Goal: Information Seeking & Learning: Learn about a topic

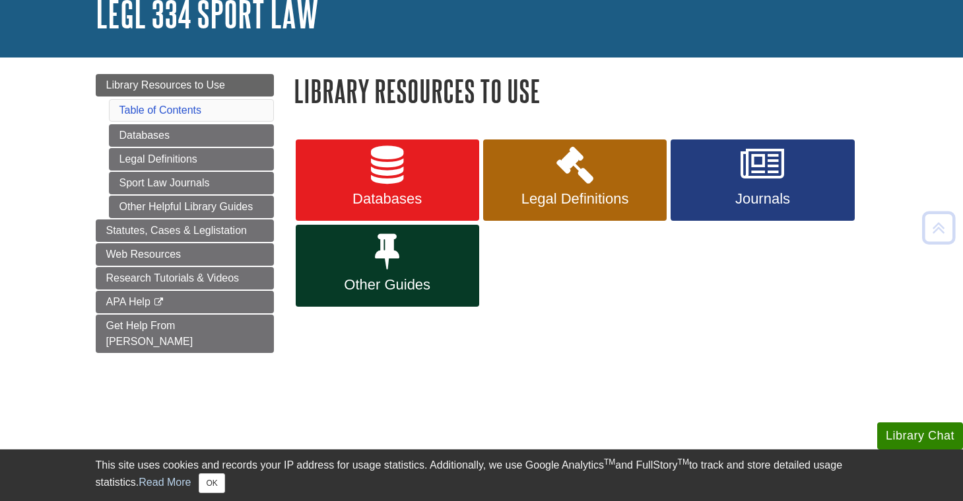
scroll to position [90, 0]
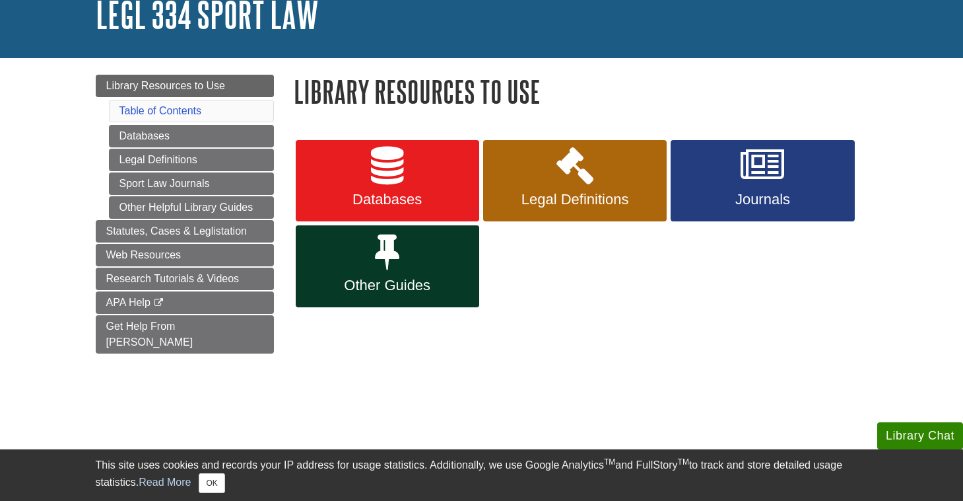
click at [388, 183] on icon at bounding box center [387, 166] width 32 height 38
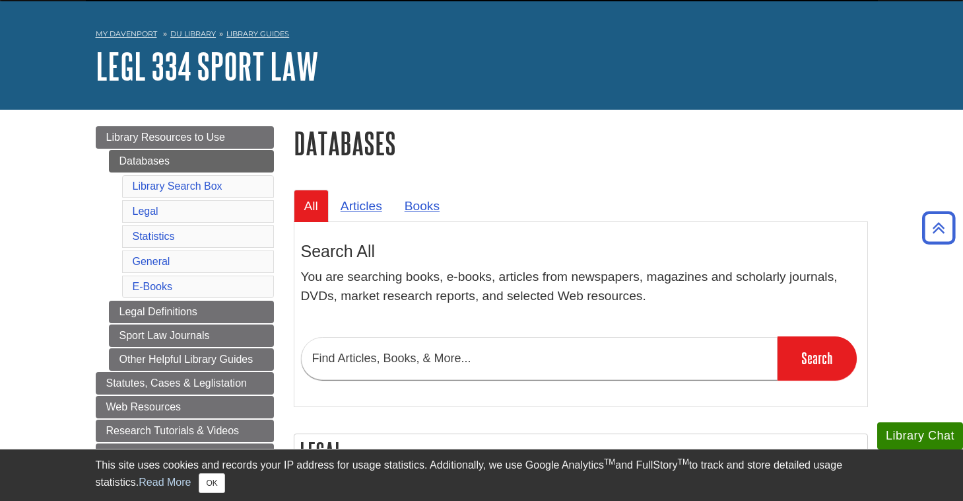
scroll to position [3, 0]
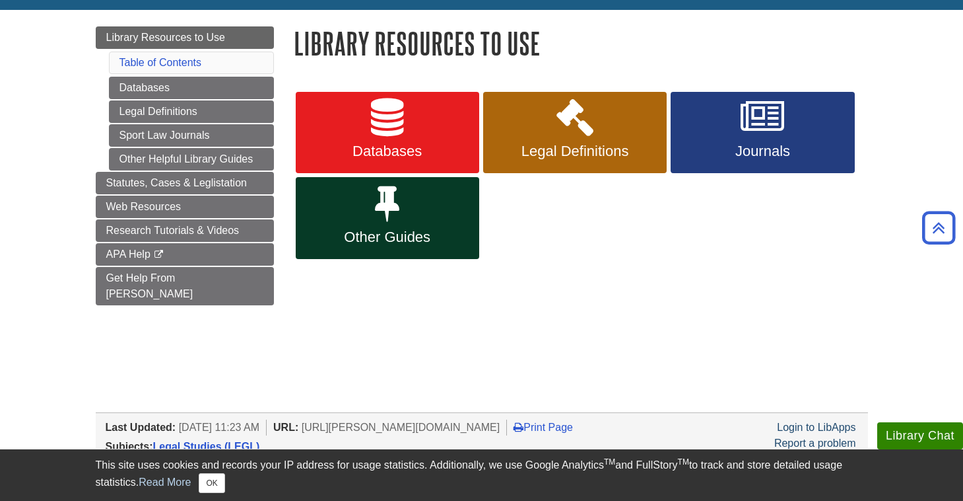
scroll to position [137, 0]
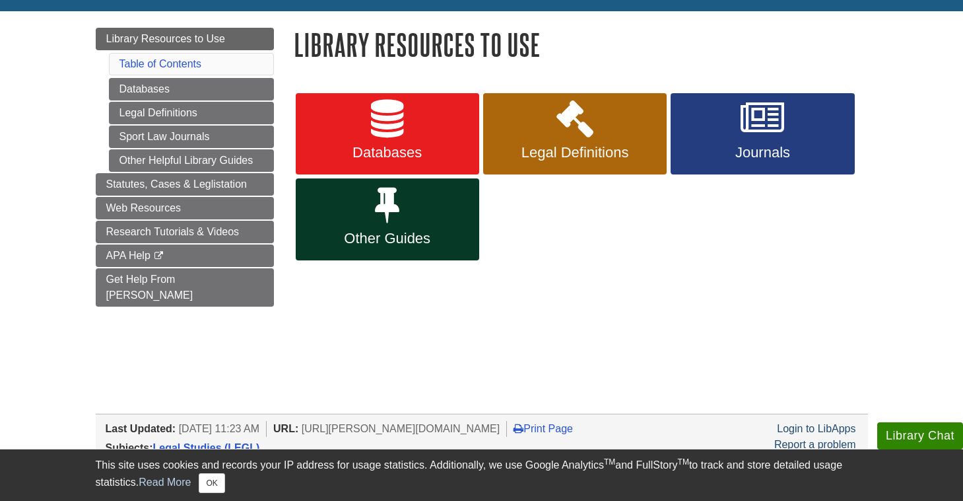
click at [559, 154] on span "Legal Definitions" at bounding box center [575, 152] width 164 height 17
click at [709, 139] on link "Journals" at bounding box center [763, 134] width 184 height 82
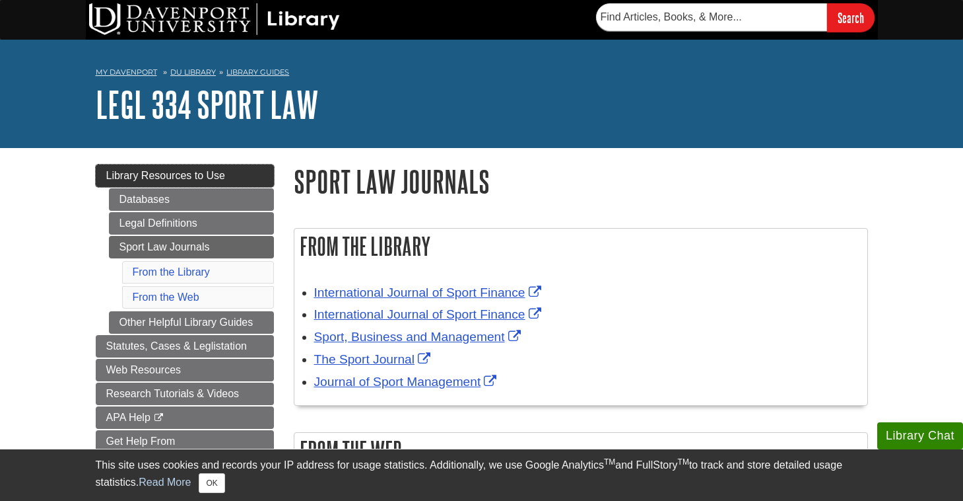
click at [201, 171] on span "Library Resources to Use" at bounding box center [166, 175] width 120 height 11
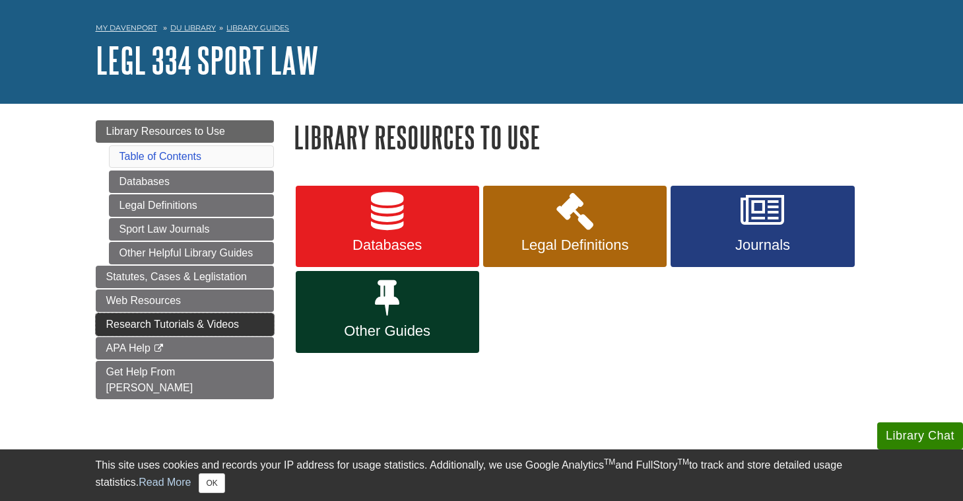
scroll to position [45, 0]
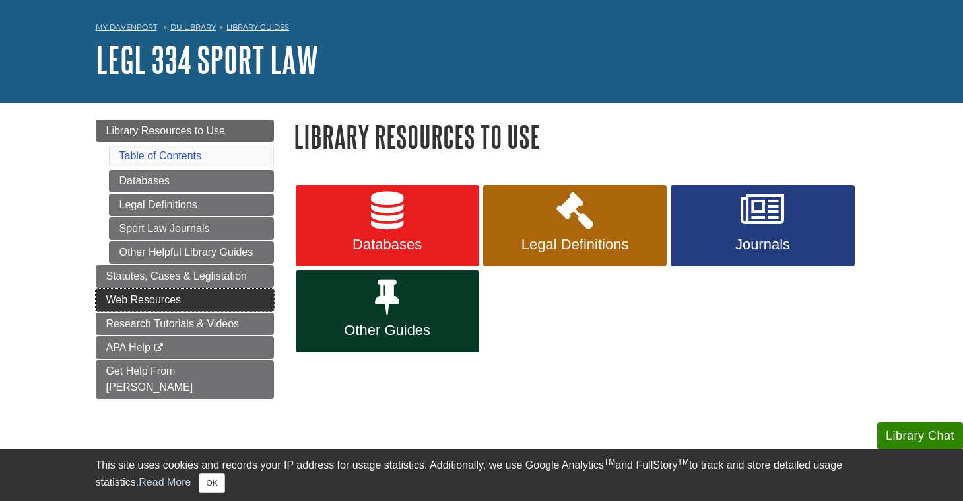
click at [209, 293] on link "Web Resources" at bounding box center [185, 300] width 178 height 22
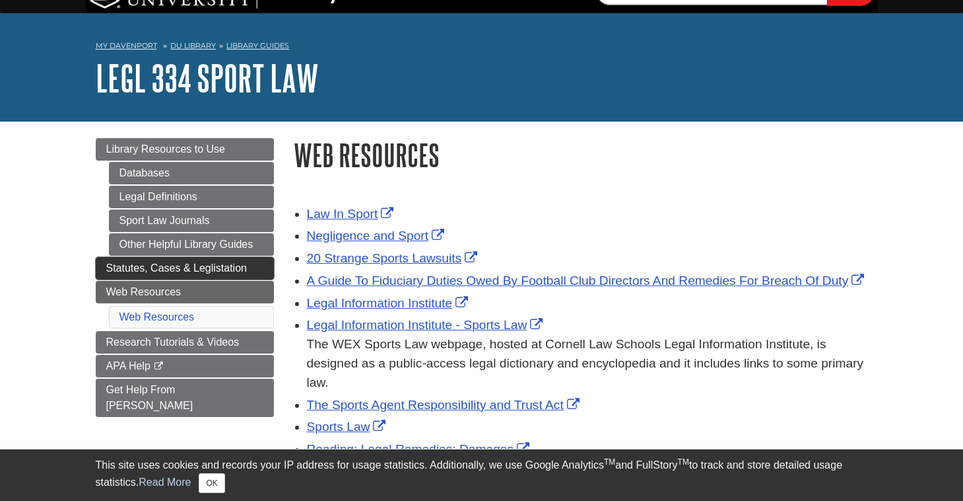
scroll to position [30, 0]
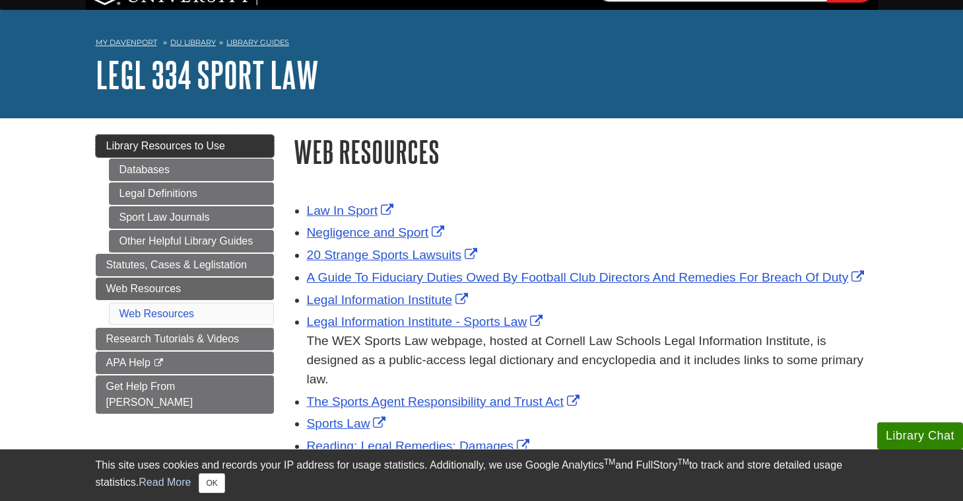
click at [227, 149] on link "Library Resources to Use" at bounding box center [185, 146] width 178 height 22
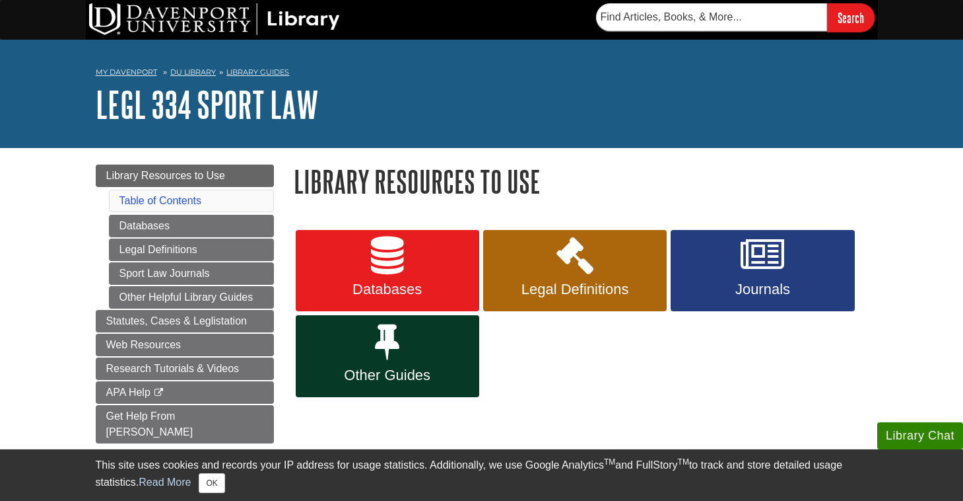
click at [403, 344] on link "Other Guides" at bounding box center [388, 356] width 184 height 82
click at [408, 269] on link "Databases" at bounding box center [388, 271] width 184 height 82
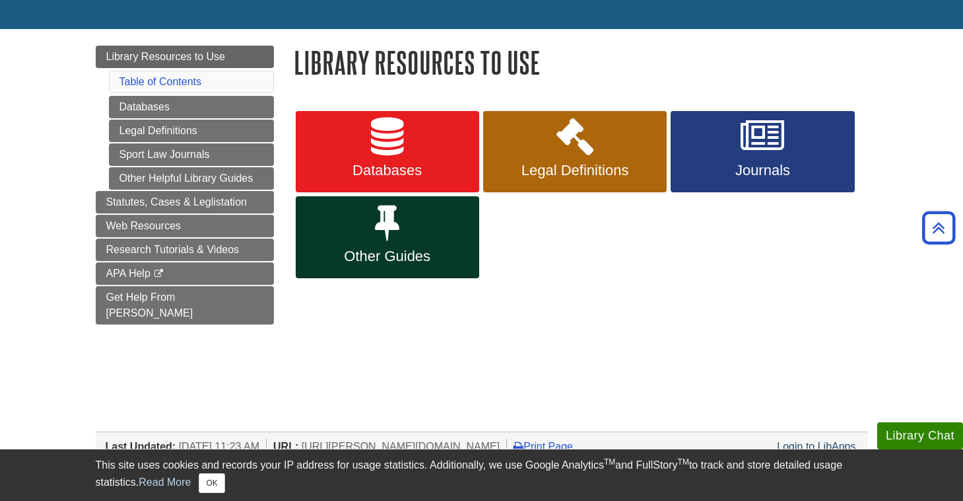
scroll to position [113, 0]
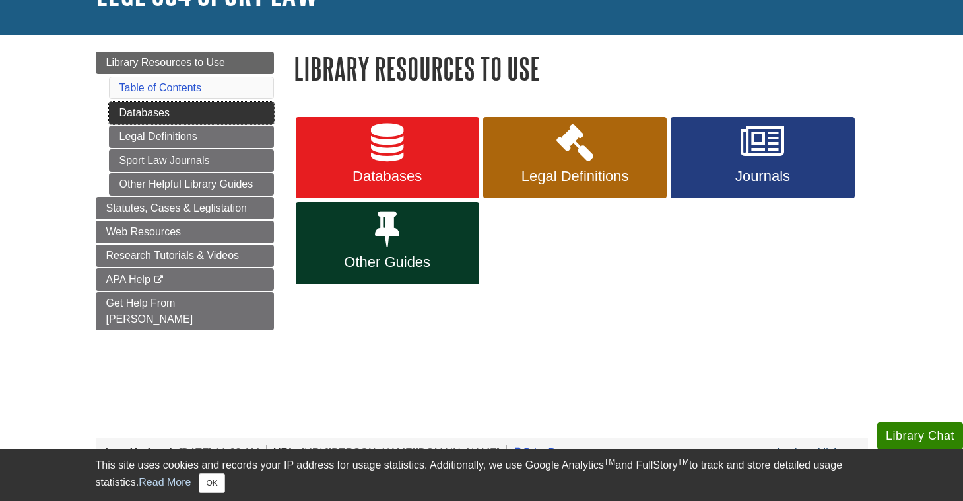
click at [185, 110] on link "Databases" at bounding box center [191, 113] width 165 height 22
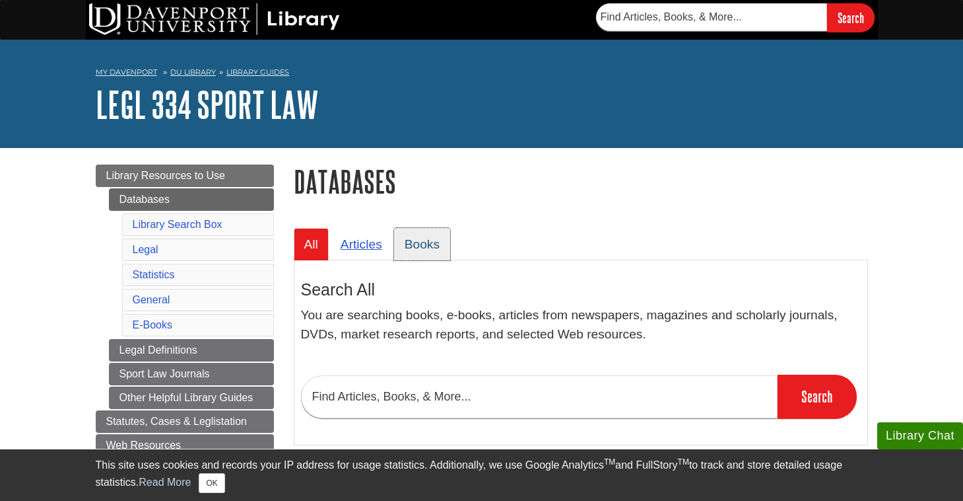
click at [442, 242] on link "Books" at bounding box center [422, 244] width 56 height 32
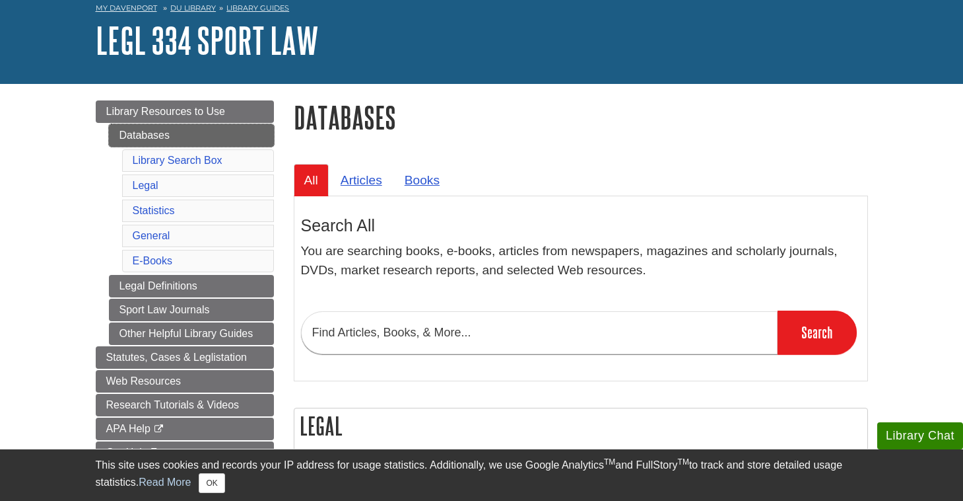
scroll to position [68, 0]
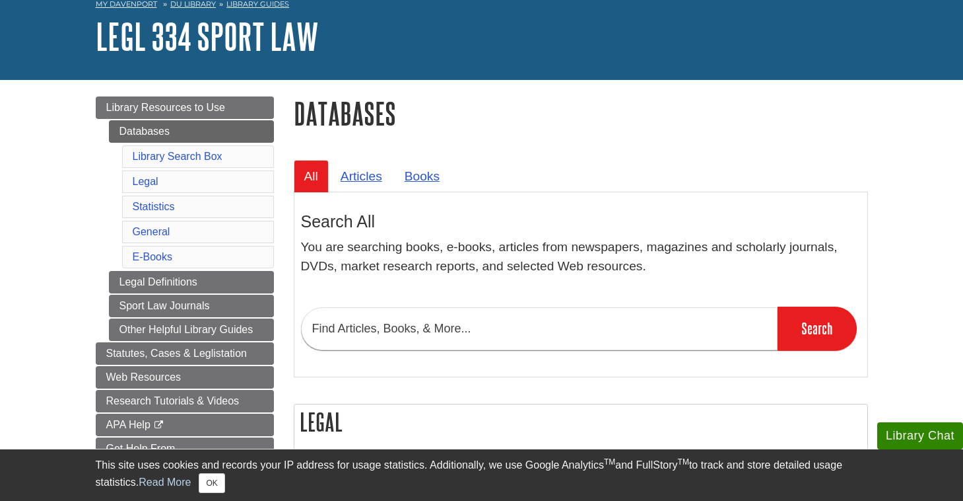
click at [174, 259] on li "E-Books" at bounding box center [198, 257] width 152 height 22
click at [163, 258] on link "E-Books" at bounding box center [153, 256] width 40 height 11
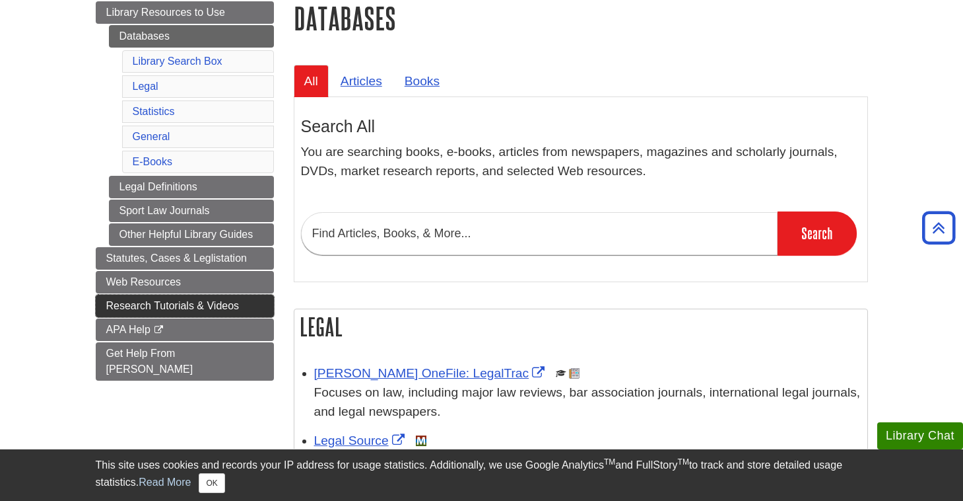
scroll to position [161, 0]
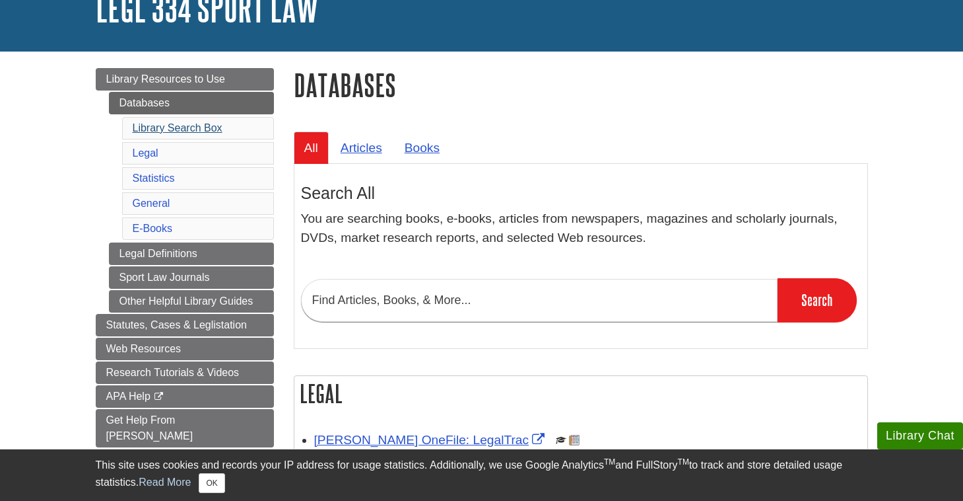
click at [204, 128] on link "Library Search Box" at bounding box center [178, 127] width 90 height 11
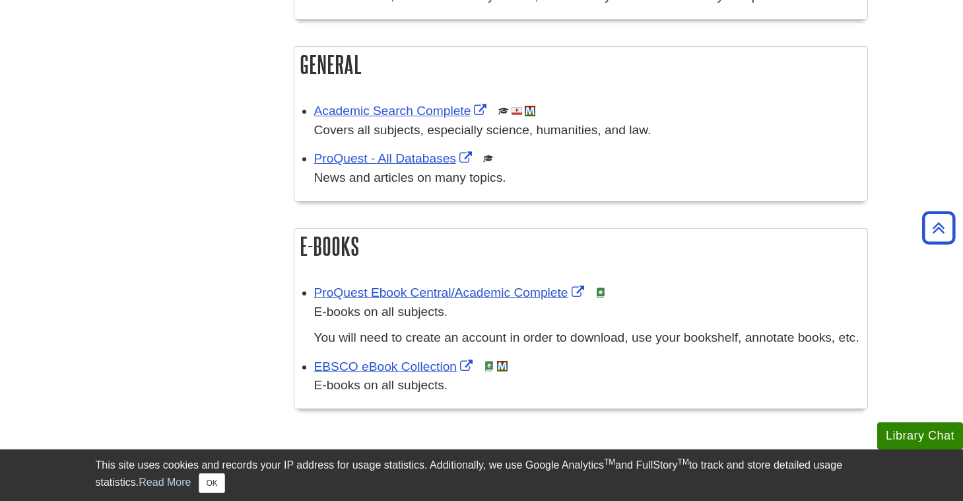
scroll to position [917, 0]
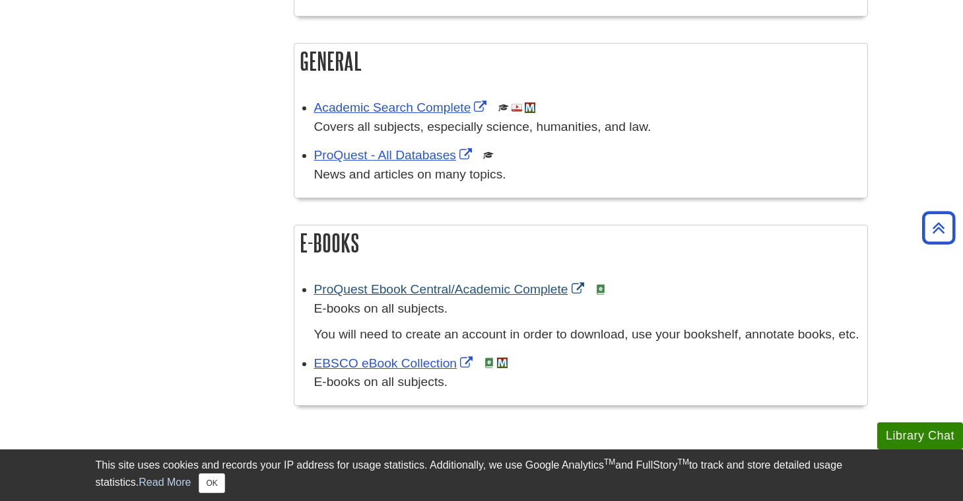
click at [382, 282] on link "ProQuest Ebook Central/Academic Complete" at bounding box center [450, 289] width 273 height 14
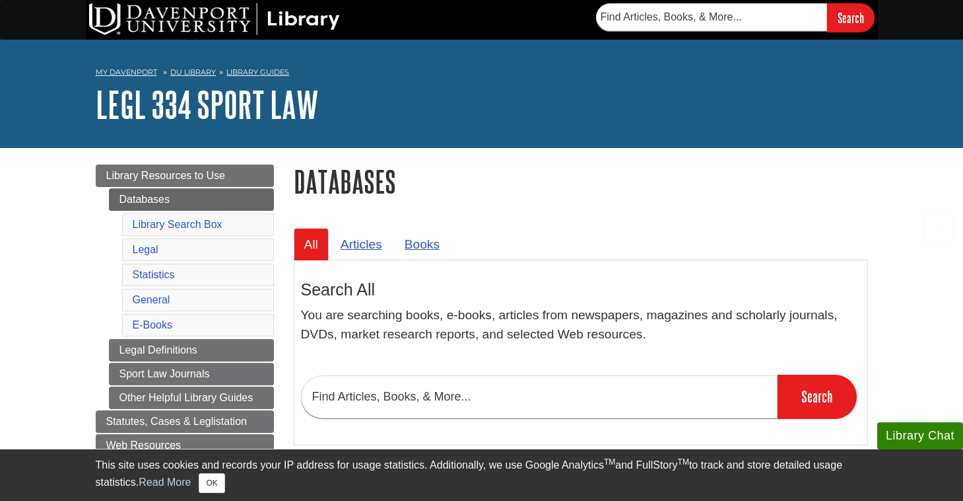
scroll to position [0, 0]
click at [217, 179] on span "Library Resources to Use" at bounding box center [166, 175] width 120 height 11
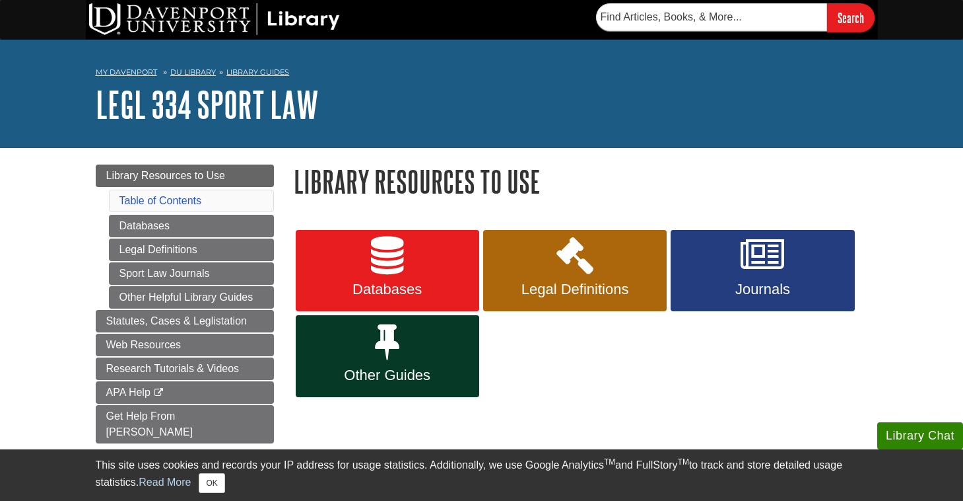
click at [440, 273] on link "Databases" at bounding box center [388, 271] width 184 height 82
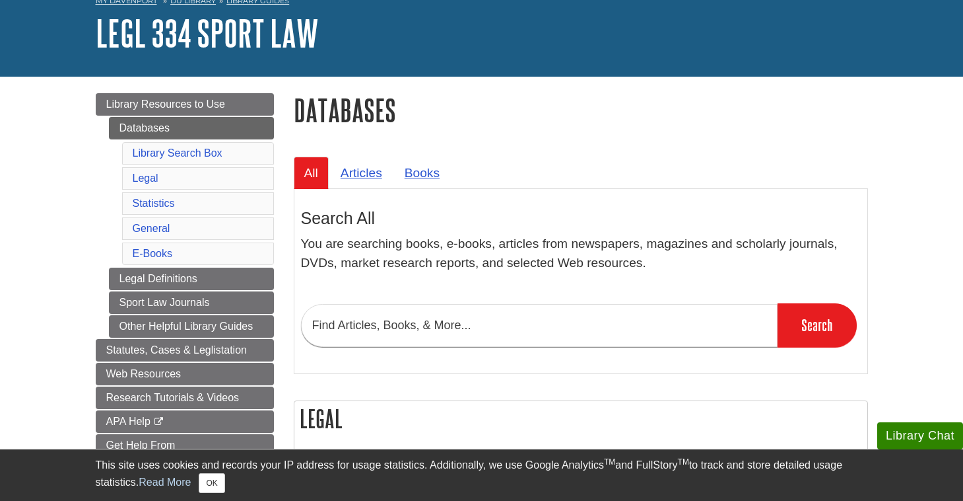
scroll to position [67, 0]
